Goal: Information Seeking & Learning: Compare options

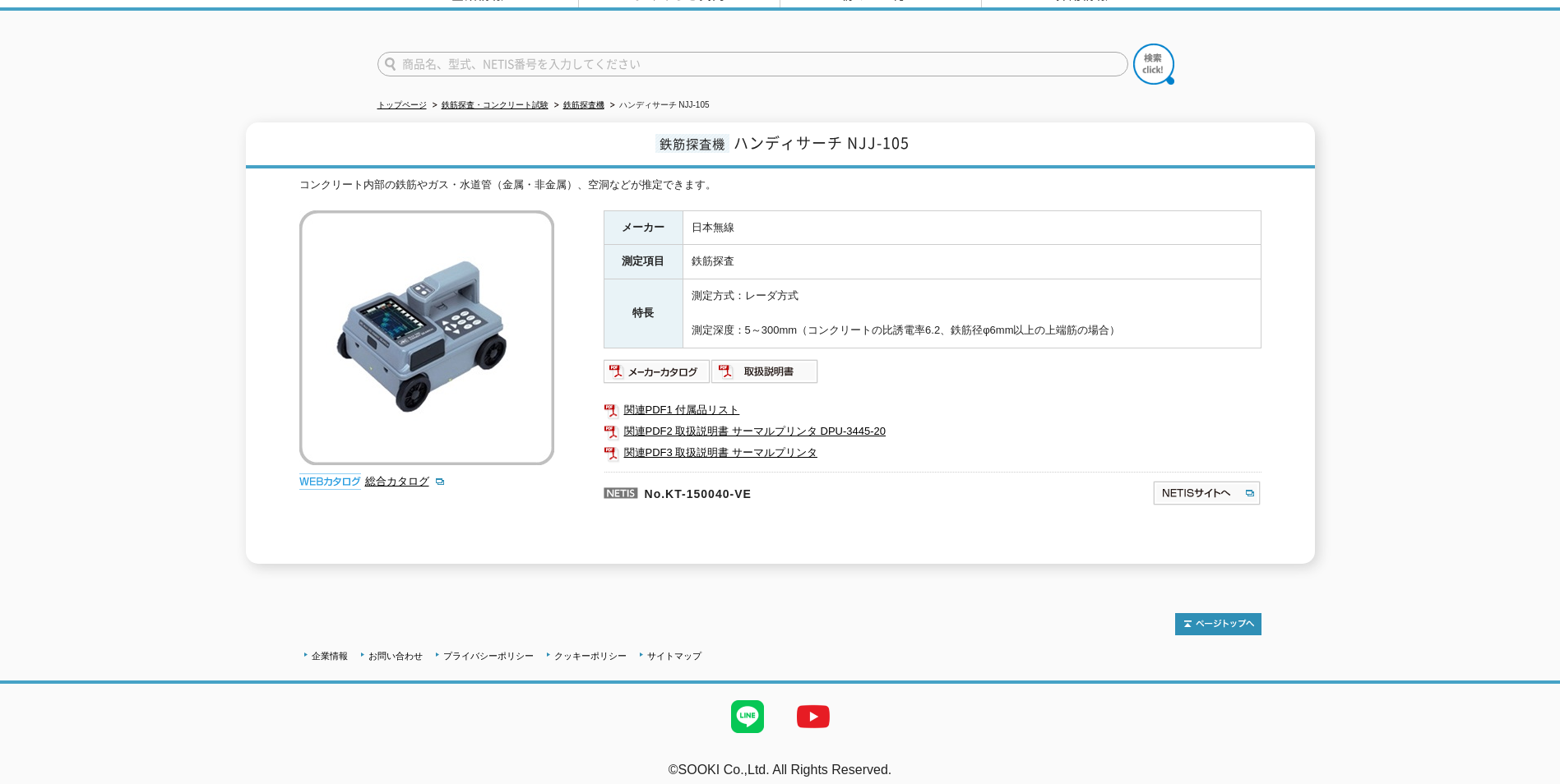
scroll to position [99, 0]
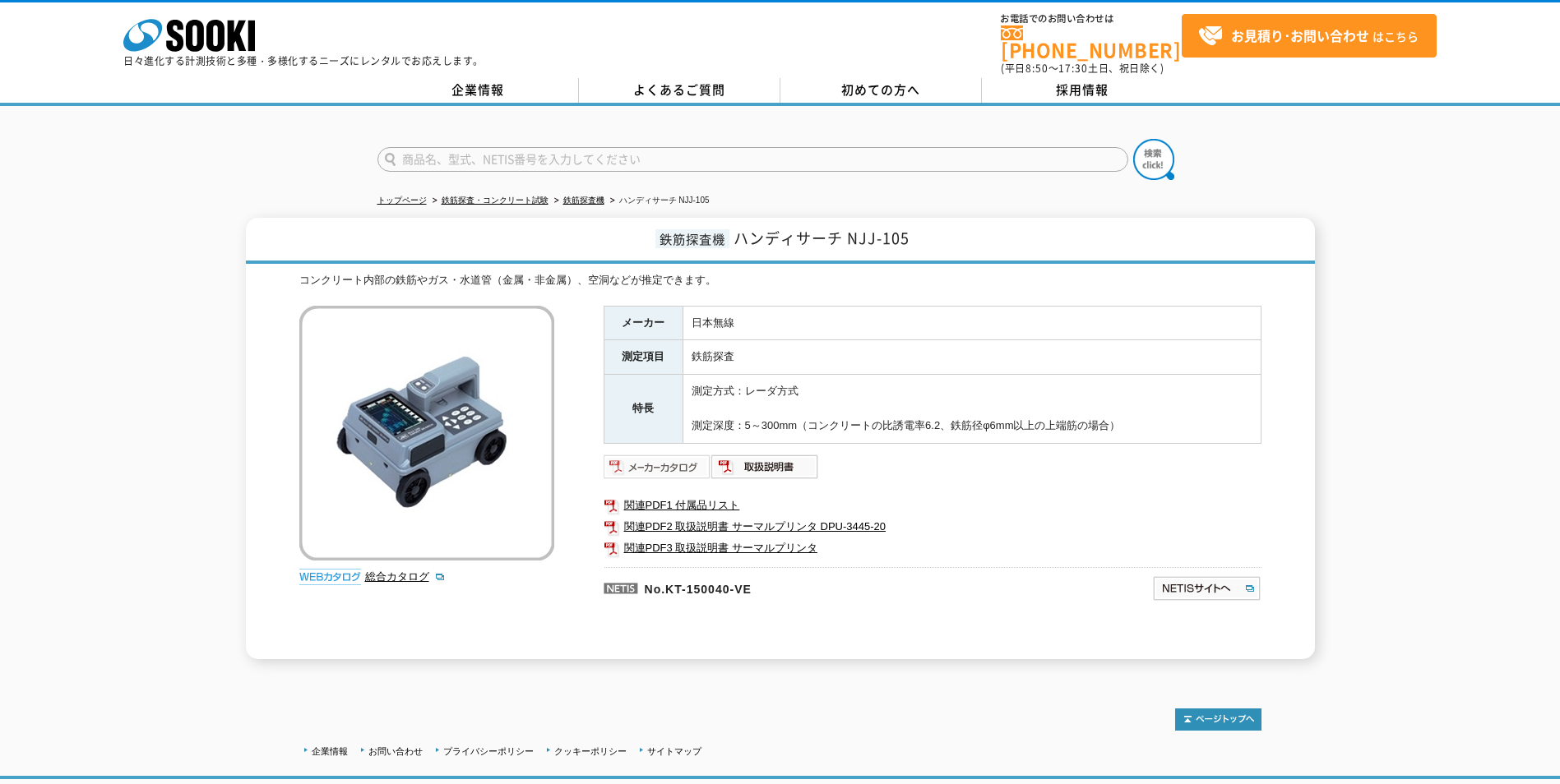
click at [672, 460] on img at bounding box center [657, 466] width 108 height 27
